Goal: Task Accomplishment & Management: Manage account settings

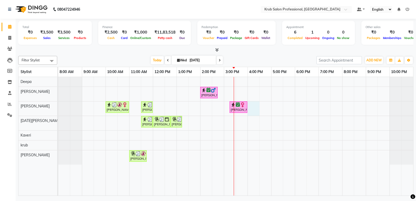
click at [252, 105] on div "Vijay Shastri, TK05, 02:00 PM-02:45 PM, Master Haircuts - male Master Stylish M…" at bounding box center [235, 136] width 355 height 119
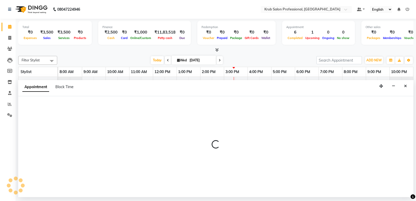
select select "66028"
select select "tentative"
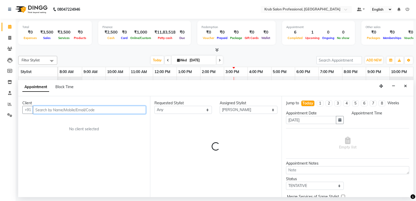
select select "960"
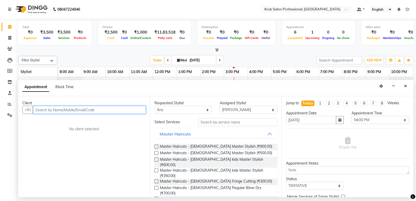
click at [96, 111] on input "text" at bounding box center [89, 110] width 113 height 8
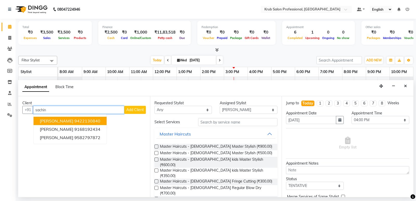
click at [74, 122] on ngb-highlight "9422130840" at bounding box center [87, 120] width 26 height 5
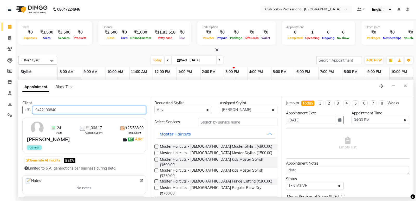
type input "9422130840"
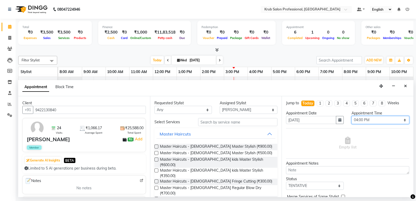
click at [374, 117] on select "Select 09:00 AM 09:15 AM 09:30 AM 09:45 AM 10:00 AM 10:15 AM 10:30 AM 10:45 AM …" at bounding box center [381, 120] width 58 height 8
select select "975"
click at [352, 116] on select "Select 09:00 AM 09:15 AM 09:30 AM 09:45 AM 10:00 AM 10:15 AM 10:30 AM 10:45 AM …" at bounding box center [381, 120] width 58 height 8
click at [307, 186] on select "Select TENTATIVE CONFIRM CHECK-IN UPCOMING" at bounding box center [315, 186] width 58 height 8
select select "confirm booking"
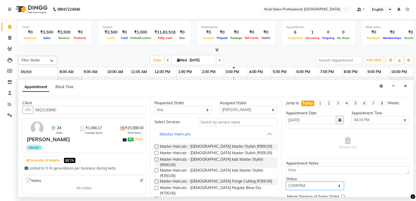
click at [286, 182] on select "Select TENTATIVE CONFIRM CHECK-IN UPCOMING" at bounding box center [315, 186] width 58 height 8
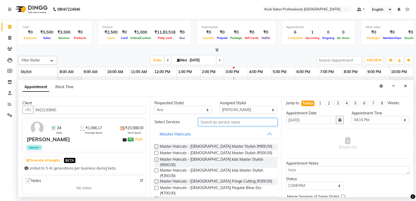
click at [217, 120] on input "text" at bounding box center [238, 122] width 80 height 8
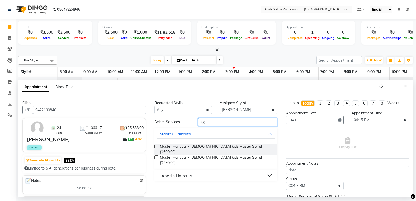
type input "kid"
click at [156, 156] on label at bounding box center [157, 158] width 4 height 4
click at [156, 156] on input "checkbox" at bounding box center [156, 157] width 3 height 3
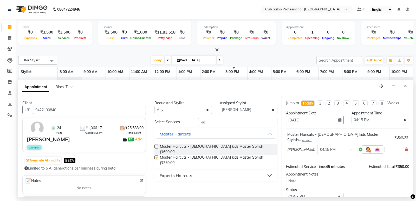
checkbox input "false"
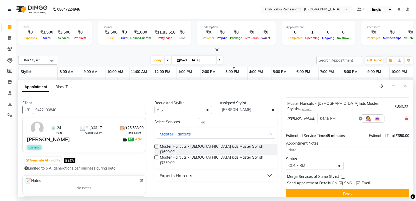
click at [358, 181] on label at bounding box center [359, 183] width 4 height 4
click at [358, 182] on input "checkbox" at bounding box center [358, 183] width 3 height 3
checkbox input "false"
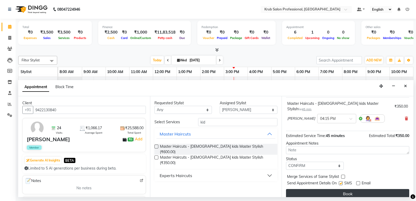
click at [349, 189] on button "Book" at bounding box center [347, 193] width 123 height 9
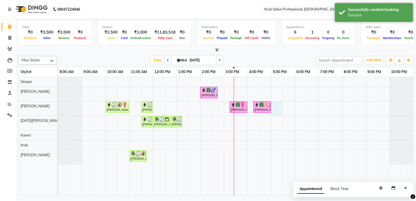
click at [272, 108] on div "Vijay Shastri, TK05, 02:00 PM-02:45 PM, Master Haircuts - male Master Stylish M…" at bounding box center [235, 136] width 355 height 119
select select "66028"
select select "1020"
select select "tentative"
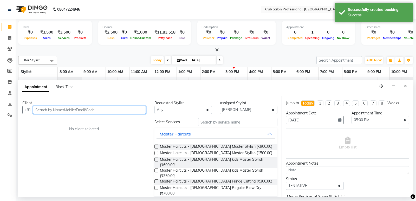
click at [93, 110] on input "text" at bounding box center [89, 110] width 113 height 8
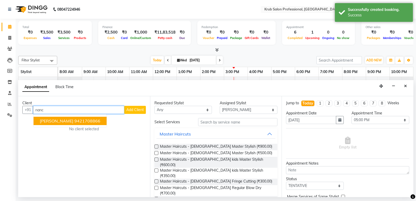
click at [87, 121] on ngb-highlight "9421708866" at bounding box center [87, 120] width 26 height 5
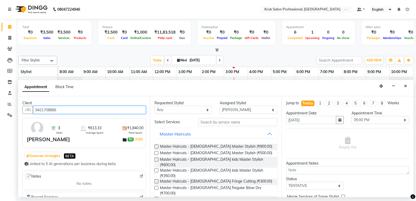
type input "9421708866"
click at [156, 186] on label at bounding box center [157, 188] width 4 height 4
click at [156, 187] on input "checkbox" at bounding box center [156, 188] width 3 height 3
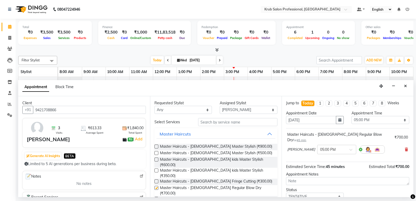
checkbox input "false"
click at [312, 193] on select "Select TENTATIVE CONFIRM CHECK-IN UPCOMING" at bounding box center [315, 197] width 58 height 8
select select "confirm booking"
click at [286, 193] on select "Select TENTATIVE CONFIRM CHECK-IN UPCOMING" at bounding box center [315, 197] width 58 height 8
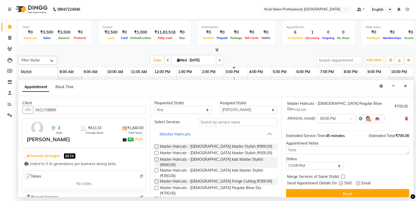
click at [359, 181] on label at bounding box center [359, 183] width 4 height 4
click at [359, 182] on input "checkbox" at bounding box center [358, 183] width 3 height 3
checkbox input "false"
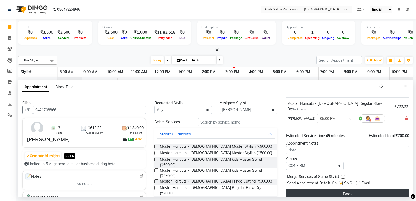
click at [344, 189] on button "Book" at bounding box center [347, 193] width 123 height 9
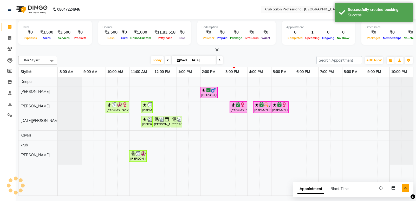
click at [408, 189] on button "Close" at bounding box center [406, 188] width 8 height 8
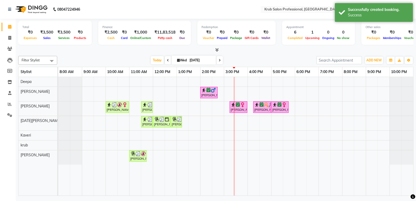
click at [219, 61] on icon at bounding box center [220, 60] width 2 height 3
type input "04-09-2025"
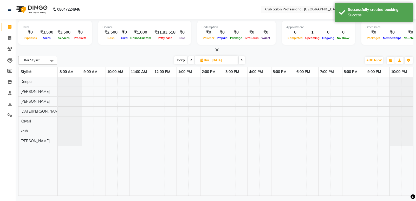
click at [164, 100] on div at bounding box center [235, 136] width 355 height 119
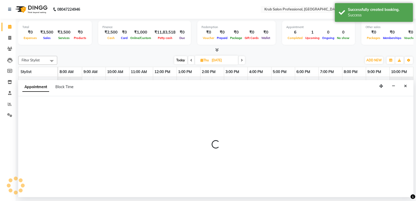
select select "66028"
select select "720"
select select "tentative"
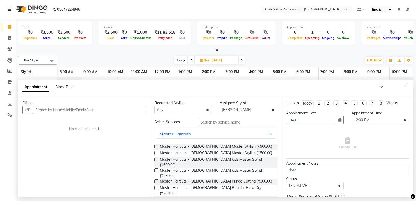
click at [89, 110] on input "text" at bounding box center [89, 110] width 113 height 8
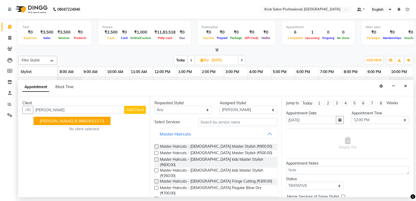
click at [78, 122] on ngb-highlight "9960932373" at bounding box center [91, 120] width 26 height 5
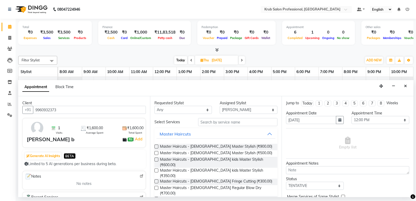
type input "9960932373"
click at [217, 122] on input "text" at bounding box center [238, 122] width 80 height 8
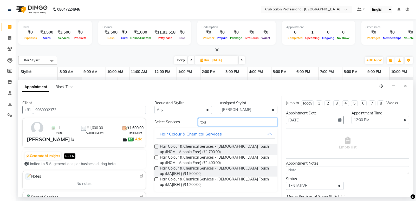
click at [217, 122] on input "tou" at bounding box center [238, 122] width 80 height 8
type input "t"
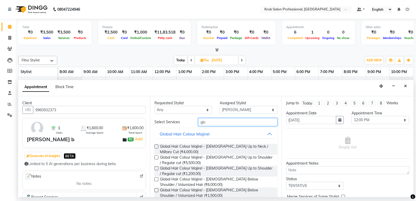
type input "glo"
click at [156, 147] on label at bounding box center [157, 147] width 4 height 4
click at [156, 147] on input "checkbox" at bounding box center [156, 146] width 3 height 3
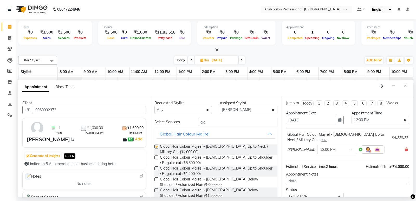
checkbox input "false"
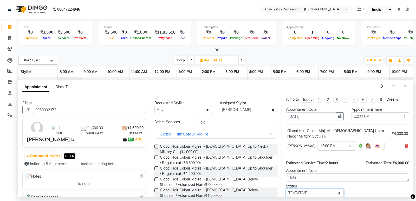
click at [311, 193] on select "Select TENTATIVE CONFIRM UPCOMING" at bounding box center [315, 193] width 58 height 8
select select "confirm booking"
click at [286, 189] on select "Select TENTATIVE CONFIRM UPCOMING" at bounding box center [315, 193] width 58 height 8
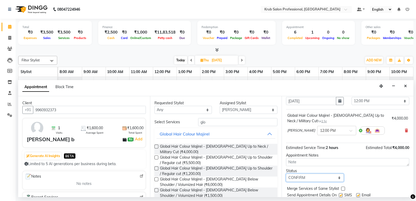
scroll to position [21, 0]
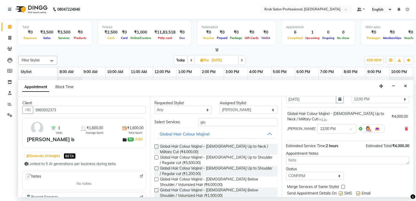
click at [359, 193] on label at bounding box center [359, 194] width 4 height 4
click at [359, 193] on input "checkbox" at bounding box center [358, 193] width 3 height 3
checkbox input "false"
click at [329, 130] on input "text" at bounding box center [331, 128] width 23 height 5
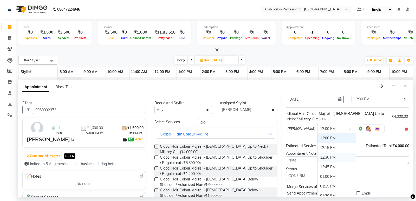
click at [320, 156] on div "12:30 PM" at bounding box center [337, 158] width 39 height 10
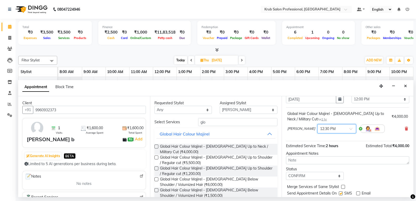
scroll to position [36, 0]
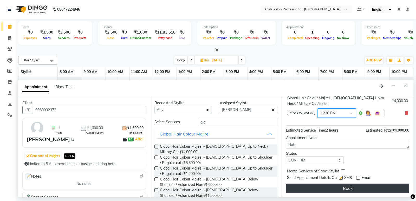
click at [372, 191] on button "Book" at bounding box center [347, 188] width 123 height 9
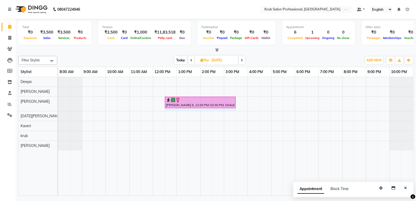
drag, startPoint x: 212, startPoint y: 101, endPoint x: 233, endPoint y: 105, distance: 21.0
click at [58, 105] on div "Arpita b, 12:30 PM-02:30 PM, Global Hair Colour Majirel - female Up to Neck / M…" at bounding box center [58, 104] width 0 height 14
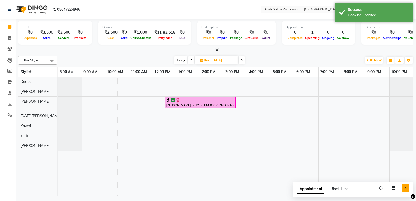
click at [404, 187] on button "Close" at bounding box center [406, 188] width 8 height 8
drag, startPoint x: 154, startPoint y: 60, endPoint x: 130, endPoint y: 52, distance: 25.6
click at [130, 52] on div at bounding box center [216, 49] width 396 height 5
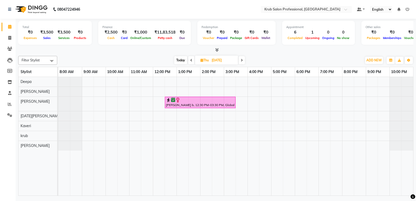
click at [179, 61] on span "Today" at bounding box center [180, 60] width 13 height 8
type input "[DATE]"
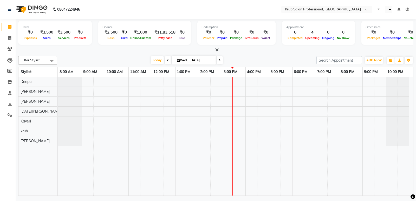
select select "en"
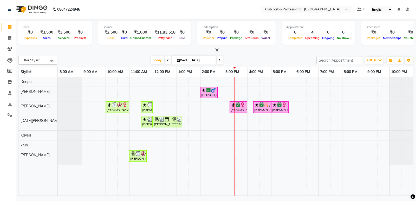
drag, startPoint x: 277, startPoint y: 56, endPoint x: 258, endPoint y: 57, distance: 18.2
click at [258, 57] on div "Today Wed 03-09-2025" at bounding box center [187, 60] width 254 height 8
drag, startPoint x: 255, startPoint y: 58, endPoint x: 244, endPoint y: 54, distance: 12.1
click at [244, 54] on div "Total ₹0 Expenses ₹3,500 Sales ₹3,500 Services ₹0 Products Finance ₹2,500 Cash …" at bounding box center [216, 108] width 401 height 179
click at [290, 56] on div "Today Wed 03-09-2025" at bounding box center [187, 60] width 254 height 8
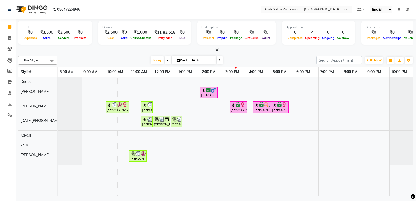
drag, startPoint x: 295, startPoint y: 58, endPoint x: 265, endPoint y: 55, distance: 29.3
click at [266, 55] on div "Filter Stylist Select All Deepa [PERSON_NAME] [DATE][PERSON_NAME] [PERSON_NAME]…" at bounding box center [216, 125] width 396 height 142
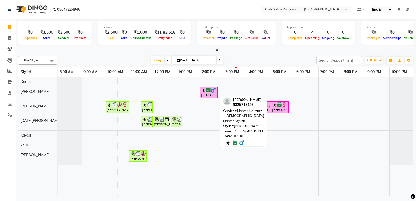
click at [211, 93] on div "[PERSON_NAME], TK05, 02:00 PM-02:45 PM, Master Haircuts - [DEMOGRAPHIC_DATA] Ma…" at bounding box center [209, 93] width 16 height 10
select select "6"
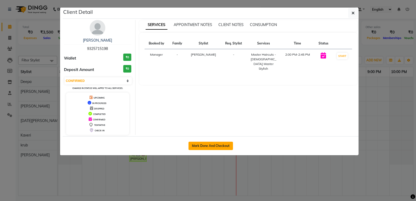
click at [214, 144] on button "Mark Done And Checkout" at bounding box center [211, 146] width 44 height 8
select select "7490"
select select "service"
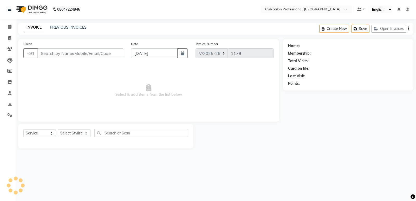
type input "9325715198"
select select "66021"
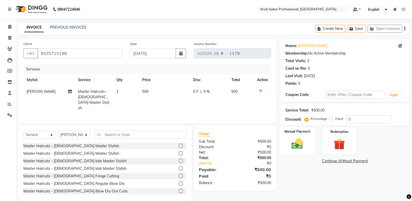
click at [298, 142] on img at bounding box center [297, 143] width 18 height 13
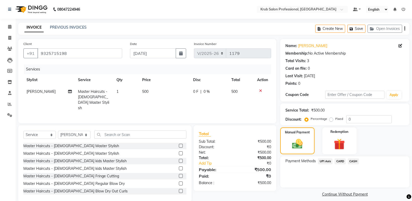
click at [356, 161] on span "CASH" at bounding box center [353, 161] width 11 height 6
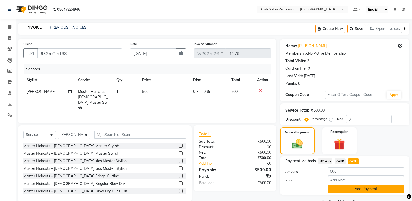
click at [351, 187] on button "Add Payment" at bounding box center [366, 189] width 77 height 8
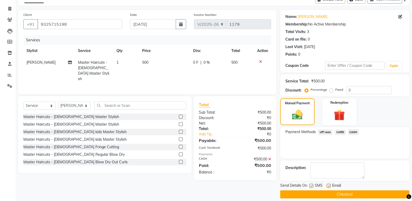
scroll to position [34, 0]
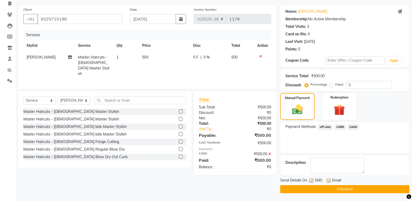
click at [330, 180] on label at bounding box center [329, 181] width 4 height 4
click at [330, 180] on input "checkbox" at bounding box center [328, 180] width 3 height 3
checkbox input "false"
click at [328, 188] on button "Checkout" at bounding box center [345, 189] width 129 height 8
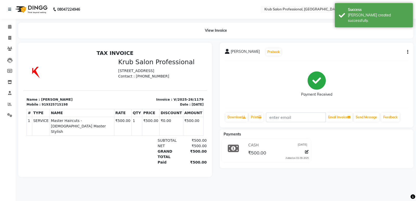
select select "service"
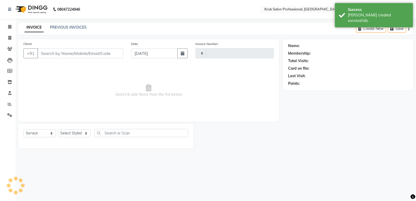
type input "1180"
select select "7490"
type input "9325715198"
select select "66021"
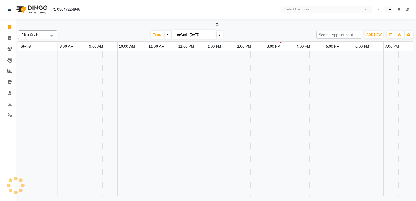
select select "en"
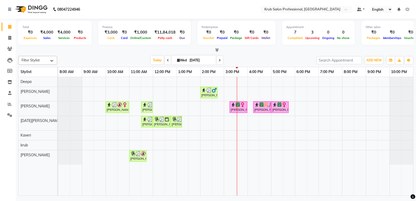
drag, startPoint x: 289, startPoint y: 59, endPoint x: 251, endPoint y: 46, distance: 39.9
click at [251, 46] on div "Total ₹0 Expenses ₹4,000 Sales ₹4,000 Services ₹0 Products Finance ₹3,000 Cash …" at bounding box center [216, 34] width 396 height 26
drag, startPoint x: 379, startPoint y: 61, endPoint x: 375, endPoint y: 61, distance: 3.9
click at [378, 61] on span "ADD NEW" at bounding box center [374, 60] width 15 height 4
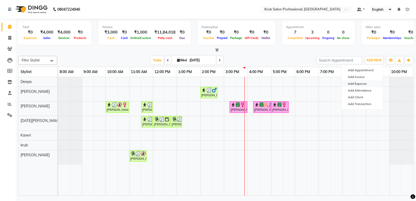
click at [364, 84] on link "Add Expense" at bounding box center [362, 83] width 41 height 7
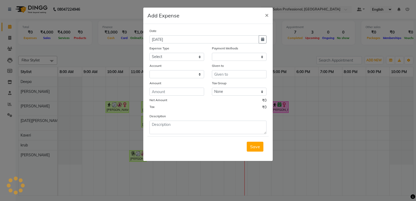
select select "1"
select select "6603"
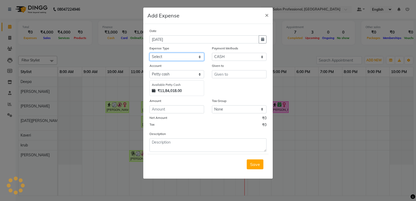
click at [193, 57] on select "Select Advance Salary Client Snacks Maintenance Product Salary Staff Snacks" at bounding box center [177, 57] width 55 height 8
select select "7625"
click at [150, 53] on select "Select Advance Salary Client Snacks Maintenance Product Salary Staff Snacks" at bounding box center [177, 57] width 55 height 8
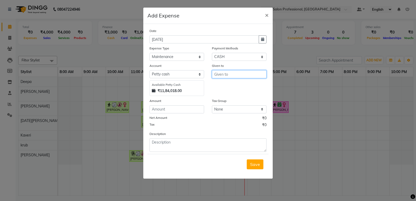
click at [221, 74] on input "text" at bounding box center [239, 74] width 55 height 8
type input "bar"
click at [177, 106] on input "number" at bounding box center [177, 109] width 55 height 8
type input "10"
click at [255, 166] on span "Save" at bounding box center [255, 164] width 10 height 5
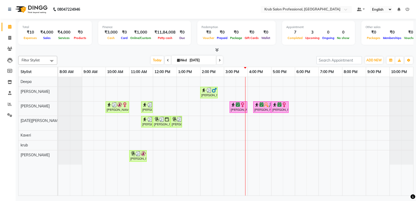
drag, startPoint x: 260, startPoint y: 55, endPoint x: 253, endPoint y: 55, distance: 6.5
click at [253, 55] on div "Filter Stylist Select All Deepa [PERSON_NAME] [DATE][PERSON_NAME] [PERSON_NAME]…" at bounding box center [216, 125] width 396 height 142
